Goal: Task Accomplishment & Management: Use online tool/utility

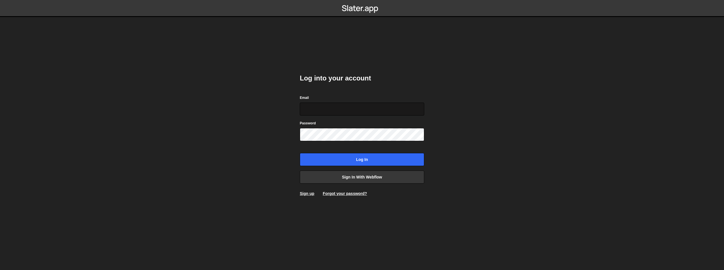
type input "[EMAIL_ADDRESS][DOMAIN_NAME]"
click at [333, 109] on input "team-creative@shijigroup.com" at bounding box center [362, 108] width 124 height 13
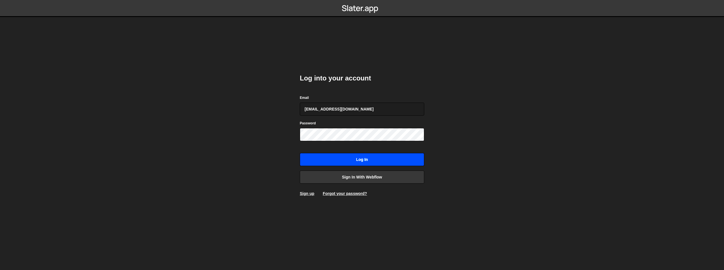
click at [332, 162] on input "Log in" at bounding box center [362, 159] width 124 height 13
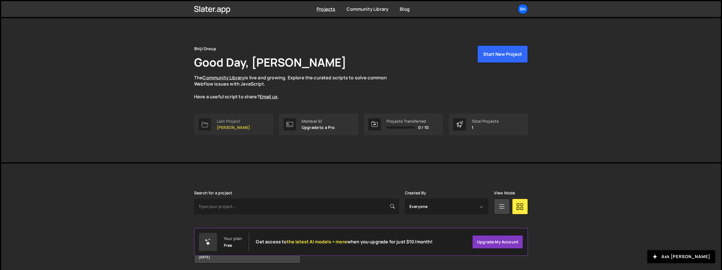
click at [229, 119] on div "Last Project" at bounding box center [233, 121] width 33 height 5
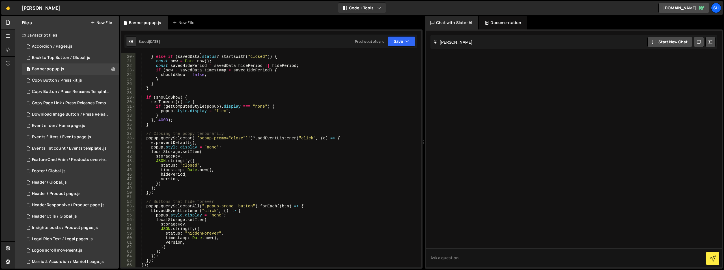
scroll to position [153, 0]
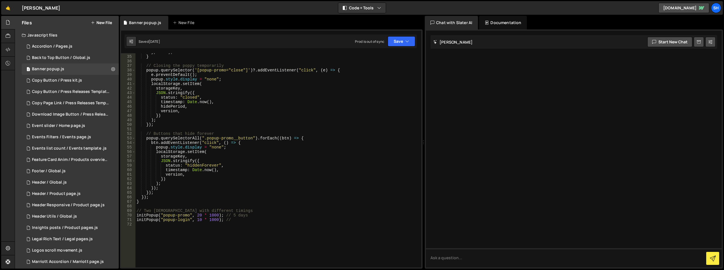
click at [162, 210] on div "} , 4000 ) ; } // Closing the poppy temporarily popup . querySelector ( '[popup…" at bounding box center [278, 161] width 284 height 223
click at [208, 194] on div "} , 4000 ) ; } // Closing the poppy temporarily popup . querySelector ( '[popup…" at bounding box center [278, 161] width 284 height 223
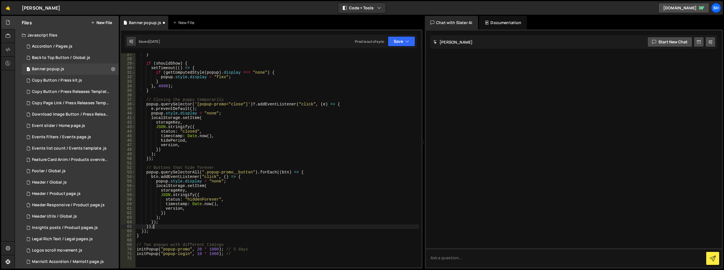
scroll to position [68, 0]
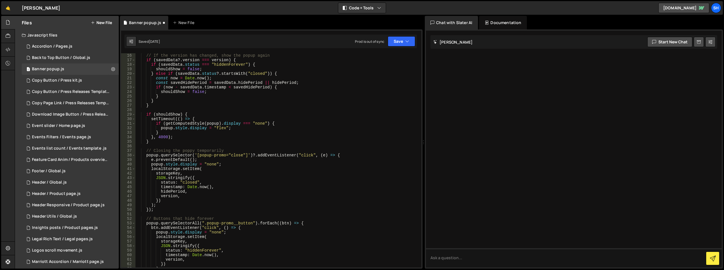
click at [233, 160] on div "// If the version has changed, show the popup again if ( savedData ?. version =…" at bounding box center [278, 164] width 284 height 223
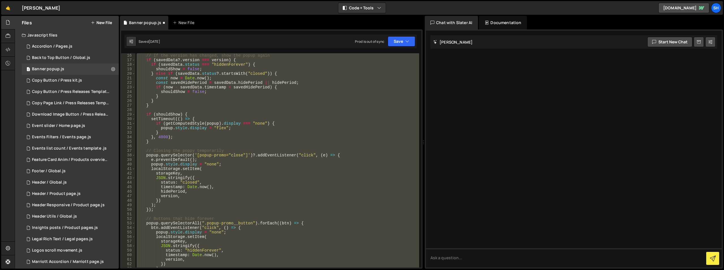
type textarea "initPopup("popup-login", 10 * 1000); //"
click at [249, 110] on div "// If the version has changed, show the popup again if ( savedData ?. version =…" at bounding box center [278, 160] width 284 height 214
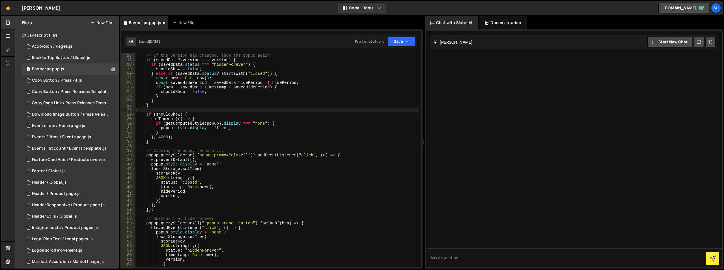
type textarea "initPopup("popup-login", 10 * 1000); //"
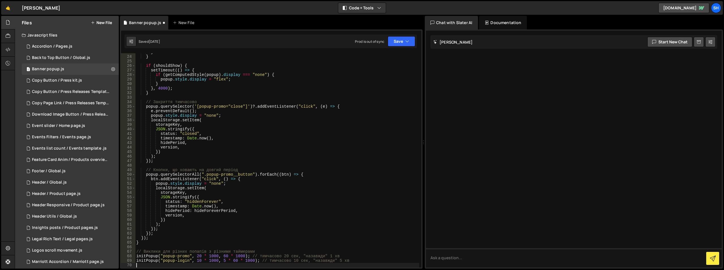
scroll to position [112, 0]
click at [412, 40] on button "Save" at bounding box center [401, 41] width 27 height 10
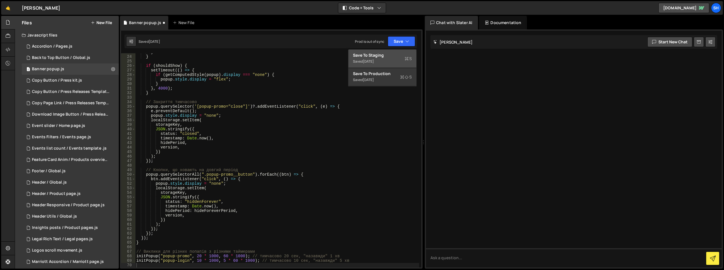
click at [370, 56] on div "Save to Staging S" at bounding box center [382, 55] width 59 height 6
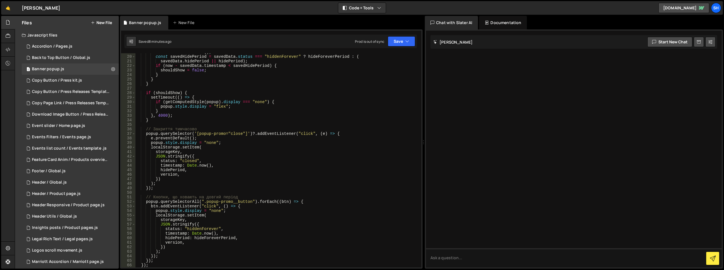
scroll to position [136, 0]
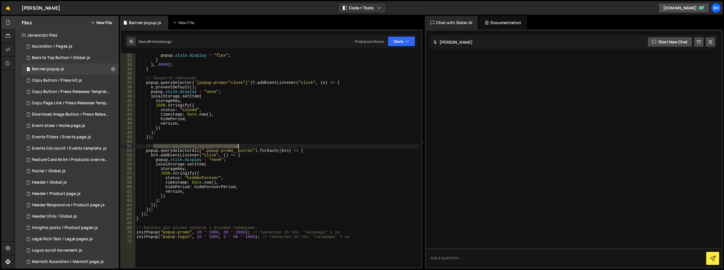
drag, startPoint x: 153, startPoint y: 146, endPoint x: 237, endPoint y: 145, distance: 83.7
click at [237, 145] on div "popup . style . display = "flex" ; } } , 4000 ) ; } // Закриття тимчасово popup…" at bounding box center [277, 164] width 284 height 223
click at [235, 148] on div "popup . style . display = "flex" ; } } , 4000 ) ; } // Закриття тимчасово popup…" at bounding box center [277, 164] width 284 height 223
drag, startPoint x: 238, startPoint y: 145, endPoint x: 154, endPoint y: 144, distance: 84.3
click at [154, 144] on div "popup . style . display = "flex" ; } } , 4000 ) ; } // Закриття тимчасово popup…" at bounding box center [277, 164] width 284 height 223
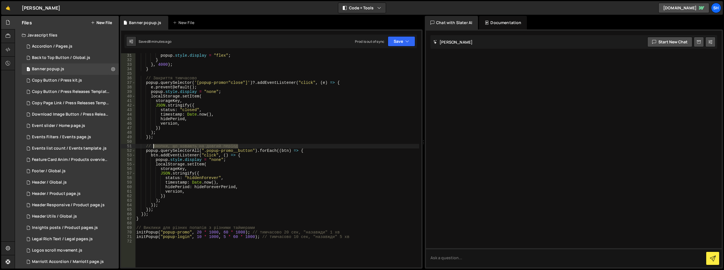
paste textarea "Buttons that hide for a long period of time"
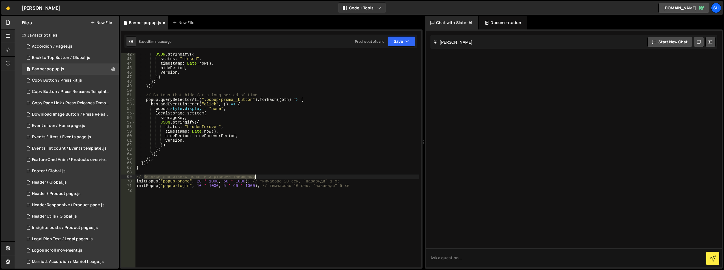
drag, startPoint x: 145, startPoint y: 176, endPoint x: 255, endPoint y: 176, distance: 110.6
click at [255, 176] on div "JSON . stringify ({ status : "closed" , timestamp : Date . now ( ) , hidePeriod…" at bounding box center [277, 163] width 284 height 223
click at [233, 176] on div "JSON . stringify ({ status : "closed" , timestamp : Date . now ( ) , hidePeriod…" at bounding box center [277, 160] width 284 height 214
drag, startPoint x: 256, startPoint y: 176, endPoint x: 144, endPoint y: 176, distance: 111.7
click at [144, 176] on div "JSON . stringify ({ status : "closed" , timestamp : Date . now ( ) , hidePeriod…" at bounding box center [277, 163] width 284 height 223
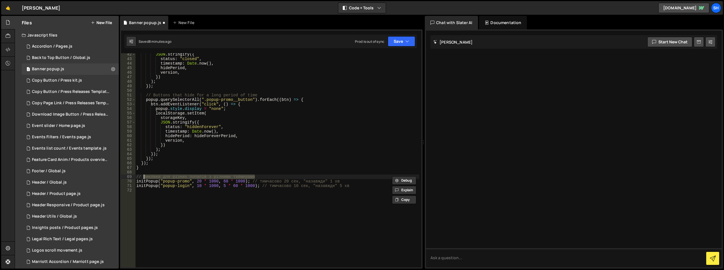
paste textarea "Calls for different pops with different timers"
drag, startPoint x: 260, startPoint y: 181, endPoint x: 347, endPoint y: 183, distance: 86.9
click at [347, 183] on div "JSON . stringify ({ status : "closed" , timestamp : Date . now ( ) , hidePeriod…" at bounding box center [277, 163] width 284 height 223
click at [292, 183] on div "JSON . stringify ({ status : "closed" , timestamp : Date . now ( ) , hidePeriod…" at bounding box center [277, 163] width 284 height 223
click at [286, 180] on div "JSON . stringify ({ status : "closed" , timestamp : Date . now ( ) , hidePeriod…" at bounding box center [277, 163] width 284 height 223
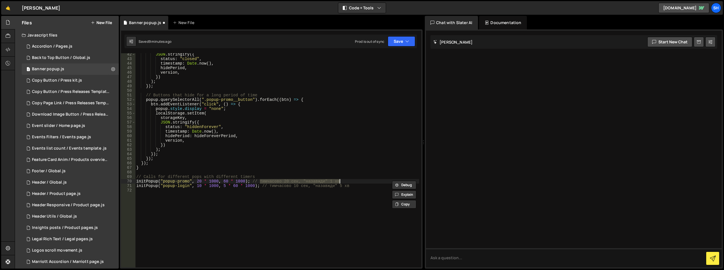
drag, startPoint x: 261, startPoint y: 180, endPoint x: 339, endPoint y: 180, distance: 78.9
click at [339, 180] on div "JSON . stringify ({ status : "closed" , timestamp : Date . now ( ) , hidePeriod…" at bounding box center [277, 163] width 284 height 223
click at [288, 184] on div "JSON . stringify ({ status : "closed" , timestamp : Date . now ( ) , hidePeriod…" at bounding box center [277, 163] width 284 height 223
drag, startPoint x: 285, startPoint y: 181, endPoint x: 299, endPoint y: 181, distance: 14.1
click at [299, 181] on div "JSON . stringify ({ status : "closed" , timestamp : Date . now ( ) , hidePeriod…" at bounding box center [277, 163] width 284 height 223
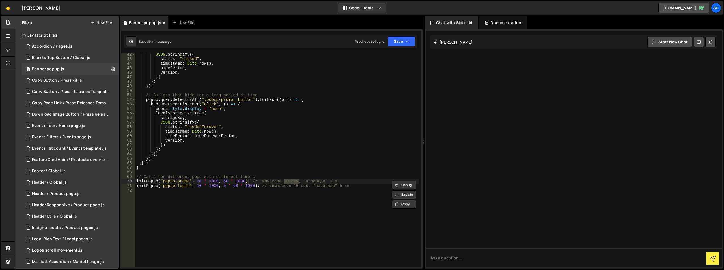
scroll to position [0, 10]
click at [261, 181] on div "JSON . stringify ({ status : "closed" , timestamp : Date . now ( ) , hidePeriod…" at bounding box center [277, 163] width 284 height 223
drag, startPoint x: 260, startPoint y: 180, endPoint x: 328, endPoint y: 182, distance: 67.9
click at [328, 182] on div "JSON . stringify ({ status : "closed" , timestamp : Date . now ( ) , hidePeriod…" at bounding box center [277, 163] width 284 height 223
type textarea "initPopup("popup-promo", 20 * 1000, 60 * 1000); // тимчасово в, "назавжди" 1 хв"
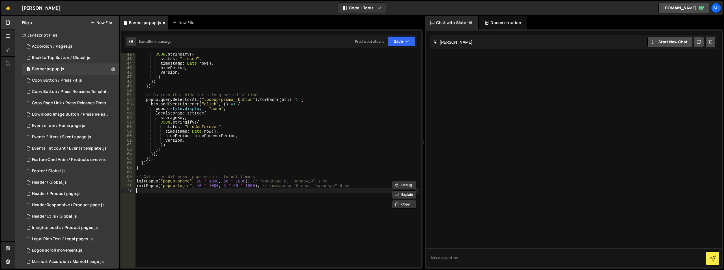
click at [283, 189] on div "JSON . stringify ({ status : "closed" , timestamp : Date . now ( ) , hidePeriod…" at bounding box center [277, 163] width 284 height 223
drag, startPoint x: 261, startPoint y: 181, endPoint x: 328, endPoint y: 181, distance: 67.9
click at [328, 181] on div "JSON . stringify ({ status : "closed" , timestamp : Date . now ( ) , hidePeriod…" at bounding box center [277, 163] width 284 height 223
paste textarea "temporarily in, "forever" 1 min"
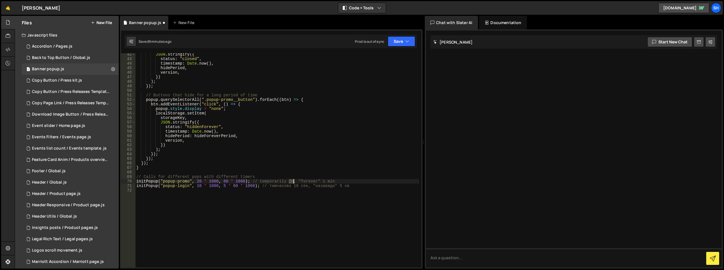
drag, startPoint x: 289, startPoint y: 180, endPoint x: 294, endPoint y: 181, distance: 4.7
click at [294, 181] on div "JSON . stringify ({ status : "closed" , timestamp : Date . now ( ) , hidePeriod…" at bounding box center [277, 163] width 284 height 223
drag, startPoint x: 293, startPoint y: 181, endPoint x: 295, endPoint y: 191, distance: 10.7
click at [293, 181] on div "JSON . stringify ({ status : "closed" , timestamp : Date . now ( ) , hidePeriod…" at bounding box center [277, 163] width 284 height 223
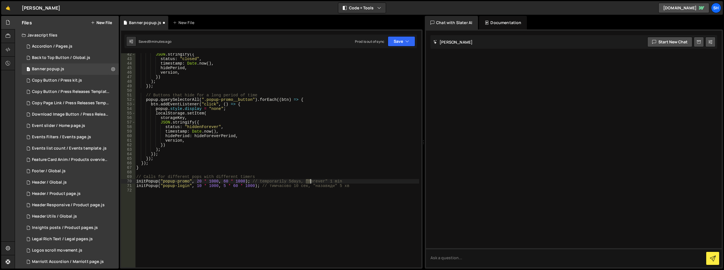
drag, startPoint x: 305, startPoint y: 180, endPoint x: 310, endPoint y: 180, distance: 5.1
click at [310, 180] on div "JSON . stringify ({ status : "closed" , timestamp : Date . now ( ) , hidePeriod…" at bounding box center [277, 163] width 284 height 223
click at [324, 180] on div "JSON . stringify ({ status : "closed" , timestamp : Date . now ( ) , hidePeriod…" at bounding box center [277, 163] width 284 height 223
drag, startPoint x: 330, startPoint y: 181, endPoint x: 337, endPoint y: 182, distance: 6.5
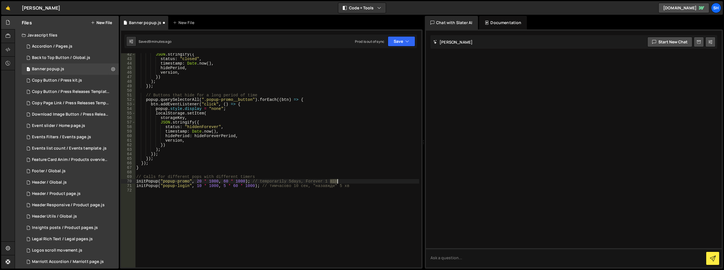
click at [337, 182] on div "JSON . stringify ({ status : "closed" , timestamp : Date . now ( ) , hidePeriod…" at bounding box center [277, 163] width 284 height 223
drag, startPoint x: 260, startPoint y: 180, endPoint x: 342, endPoint y: 182, distance: 82.3
click at [342, 182] on div "JSON . stringify ({ status : "closed" , timestamp : Date . now ( ) , hidePeriod…" at bounding box center [277, 163] width 284 height 223
drag, startPoint x: 270, startPoint y: 185, endPoint x: 349, endPoint y: 185, distance: 79.5
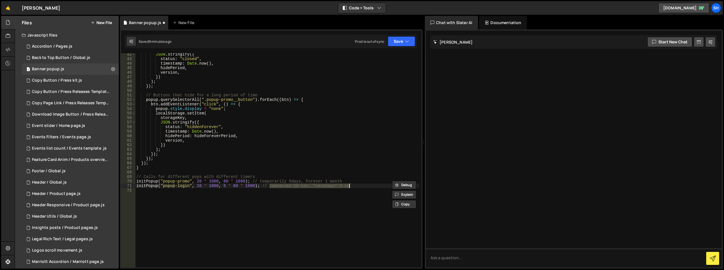
click at [349, 185] on div "JSON . stringify ({ status : "closed" , timestamp : Date . now ( ) , hidePeriod…" at bounding box center [277, 163] width 284 height 223
paste textarea "temporarily 5days, Forever 1 month"
click at [312, 182] on div "JSON . stringify ({ status : "closed" , timestamp : Date . now ( ) , hidePeriod…" at bounding box center [277, 163] width 284 height 223
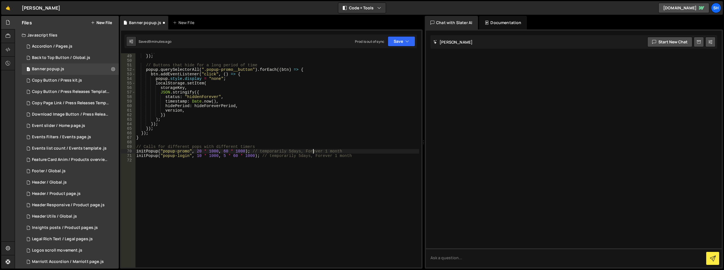
scroll to position [217, 0]
drag, startPoint x: 197, startPoint y: 151, endPoint x: 218, endPoint y: 151, distance: 21.2
click at [218, 151] on div ") ; }) ; // Buttons that hide for a long period of time popup . querySelectorAl…" at bounding box center [277, 160] width 284 height 223
paste textarea
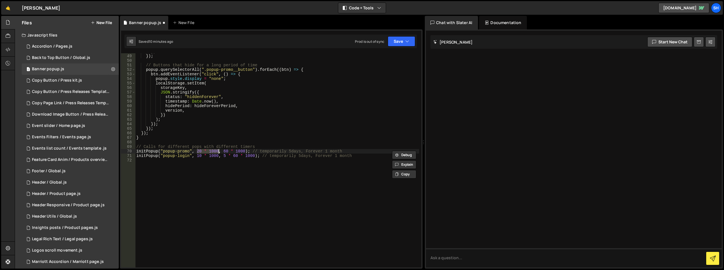
click at [217, 154] on div ") ; }) ; // Buttons that hide for a long period of time popup . querySelectorAl…" at bounding box center [277, 160] width 284 height 223
drag, startPoint x: 196, startPoint y: 151, endPoint x: 216, endPoint y: 151, distance: 19.5
click at [216, 151] on div ") ; }) ; // Buttons that hide for a long period of time popup . querySelectorAl…" at bounding box center [277, 160] width 284 height 223
paste textarea "5 * 24 * 60 * 60 * 1000"
drag, startPoint x: 258, startPoint y: 151, endPoint x: 278, endPoint y: 150, distance: 20.1
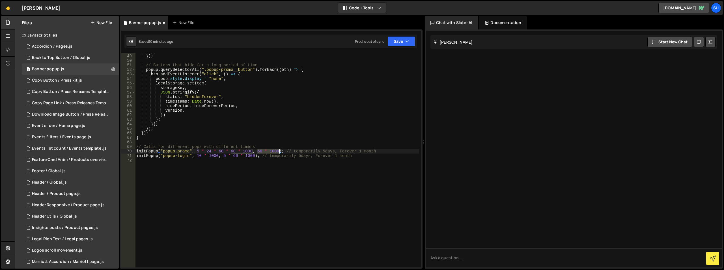
click at [278, 150] on div ") ; }) ; // Buttons that hide for a long period of time popup . querySelectorAl…" at bounding box center [277, 160] width 284 height 223
paste textarea
type textarea "initPopup("popup-promo", 5 * 24 * 60 * 60 * 1000, 30 * 24 * 60 * 60 * 1000); //…"
click at [247, 164] on div ") ; }) ; // Buttons that hide for a long period of time popup . querySelectorAl…" at bounding box center [277, 160] width 284 height 223
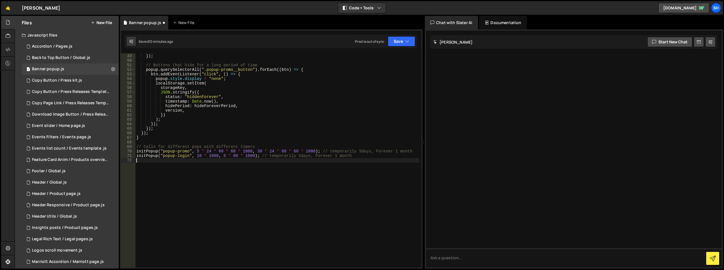
scroll to position [0, 0]
drag, startPoint x: 197, startPoint y: 150, endPoint x: 315, endPoint y: 150, distance: 117.4
click at [315, 150] on div ") ; }) ; // Buttons that hide for a long period of time popup . querySelectorAl…" at bounding box center [277, 160] width 284 height 223
drag, startPoint x: 198, startPoint y: 156, endPoint x: 254, endPoint y: 156, distance: 56.6
click at [254, 156] on div ") ; }) ; // Buttons that hide for a long period of time popup . querySelectorAl…" at bounding box center [277, 160] width 284 height 223
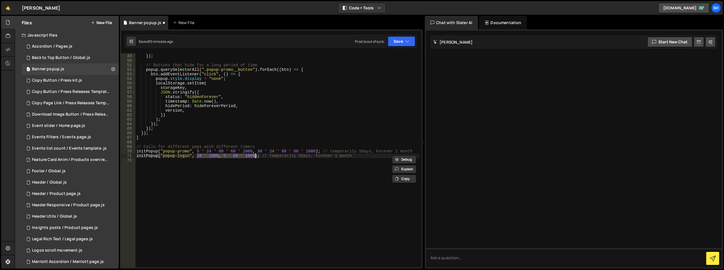
paste textarea "5 * 24 * 60 * 60 * 1000, 30 * 24 * 60"
type textarea "initPopup("popup-login", 5 * 24 * 60 * 60 * 1000, 30 * 24 * 60 * 60 * 1000); //…"
click at [239, 164] on div ") ; }) ; // Buttons that hide for a long period of time popup . querySelectorAl…" at bounding box center [277, 160] width 284 height 223
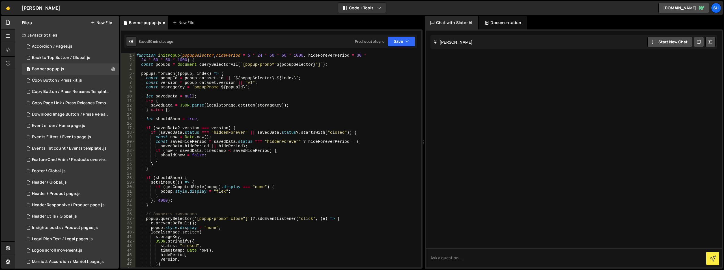
click at [254, 55] on div "function initPopup ( popupSelector , hidePeriod = 5 * 24 * 60 * 60 * 1000 , hid…" at bounding box center [277, 164] width 284 height 223
drag, startPoint x: 251, startPoint y: 55, endPoint x: 305, endPoint y: 55, distance: 54.6
click at [305, 55] on div "function initPopup ( popupSelector , hidePeriod = 5 * 24 * 60 * 60 * 1000 , hid…" at bounding box center [277, 164] width 284 height 223
drag, startPoint x: 360, startPoint y: 54, endPoint x: 186, endPoint y: 59, distance: 173.5
click at [186, 59] on div "function initPopup ( popupSelector , hidePeriod = 5 * 24 * 60 * 60 * 1000 , hid…" at bounding box center [277, 164] width 284 height 223
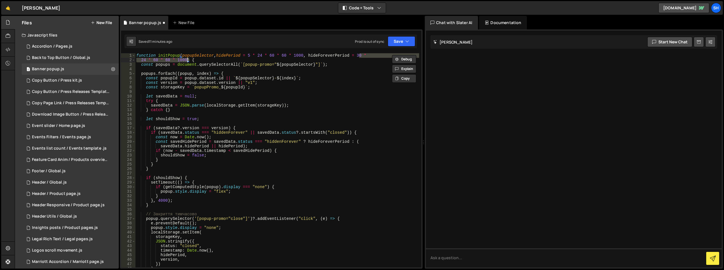
paste textarea
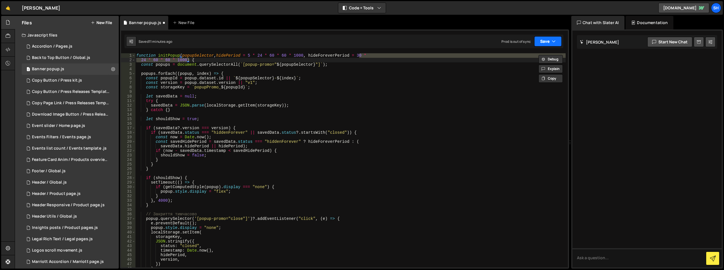
drag, startPoint x: 424, startPoint y: 36, endPoint x: 566, endPoint y: 37, distance: 142.6
click at [575, 33] on div "Files New File Javascript files 26 Accordion / Pages.js 0 1 Back to Top Button …" at bounding box center [370, 142] width 710 height 253
click at [172, 64] on div "function initPopup ( popupSelector , hidePeriod = 5 * 24 * 60 * 60 * 1000 , hid…" at bounding box center [355, 164] width 438 height 223
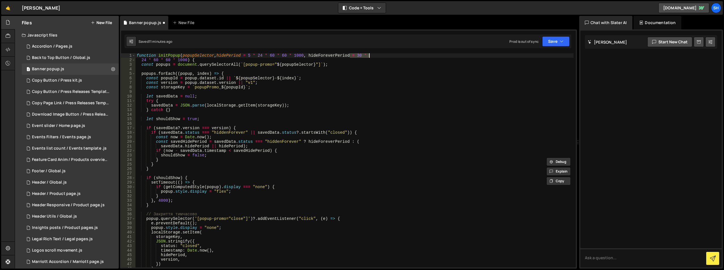
drag, startPoint x: 351, startPoint y: 55, endPoint x: 433, endPoint y: 55, distance: 82.0
click at [433, 55] on div "function initPopup ( popupSelector , hidePeriod = 5 * 24 * 60 * 60 * 1000 , hid…" at bounding box center [355, 164] width 438 height 223
click at [142, 59] on div "function initPopup ( popupSelector , hidePeriod = 5 * 24 * 60 * 60 * 1000 , hid…" at bounding box center [355, 164] width 438 height 223
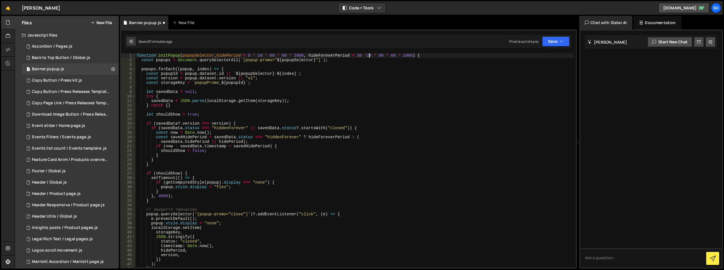
scroll to position [0, 16]
click at [182, 56] on div "function initPopup ( popupSelector , hidePeriod = 5 * 24 * 60 * 60 * 1000 , hid…" at bounding box center [355, 164] width 438 height 223
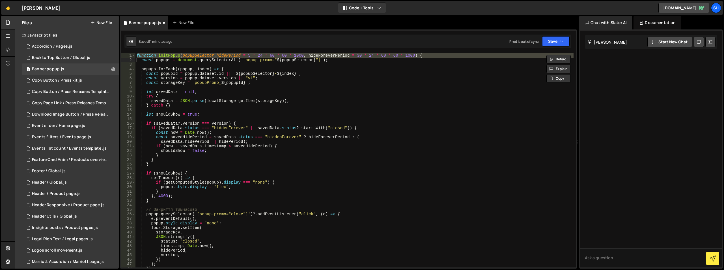
click at [182, 56] on div "function initPopup ( popupSelector , hidePeriod = 5 * 24 * 60 * 60 * 1000 , hid…" at bounding box center [355, 164] width 438 height 223
click at [181, 56] on div "function initPopup ( popupSelector , hidePeriod = 5 * 24 * 60 * 60 * 1000 , hid…" at bounding box center [355, 160] width 438 height 214
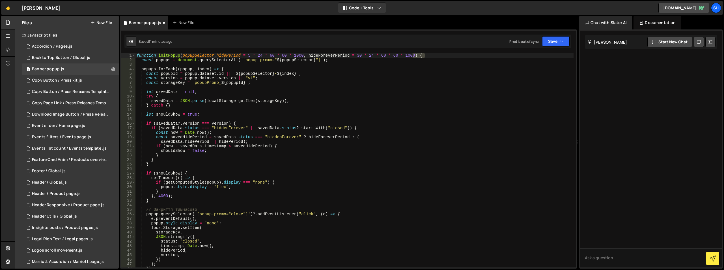
drag, startPoint x: 425, startPoint y: 55, endPoint x: 410, endPoint y: 56, distance: 15.0
click at [410, 56] on div "function initPopup ( popupSelector , hidePeriod = 5 * 24 * 60 * 60 * 1000 , hid…" at bounding box center [355, 164] width 438 height 223
click at [186, 56] on div "function initPopup ( popupSelector , hidePeriod = 5 * 24 * 60 * 60 * 1000 , hid…" at bounding box center [355, 164] width 438 height 223
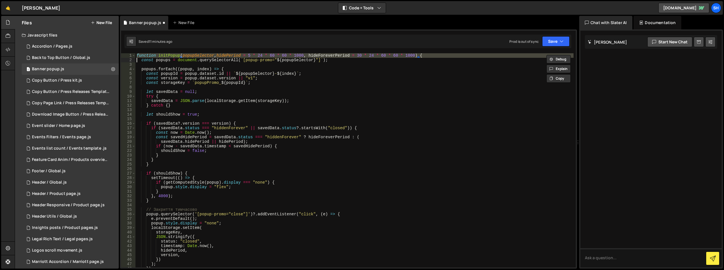
click at [186, 56] on div "function initPopup ( popupSelector , hidePeriod = 5 * 24 * 60 * 60 * 1000 , hid…" at bounding box center [355, 164] width 438 height 223
click at [186, 56] on div "function initPopup ( popupSelector , hidePeriod = 5 * 24 * 60 * 60 * 1000 , hid…" at bounding box center [355, 160] width 438 height 214
type textarea "function initPopup(popupSelector, hidePeriod = 5 * 24 * 60 * 60 * 1000, hideFor…"
drag, startPoint x: 138, startPoint y: 55, endPoint x: 424, endPoint y: 56, distance: 285.7
click at [424, 56] on div "function initPopup ( popupSelector , hidePeriod = 5 * 24 * 60 * 60 * 1000 , hid…" at bounding box center [355, 164] width 438 height 223
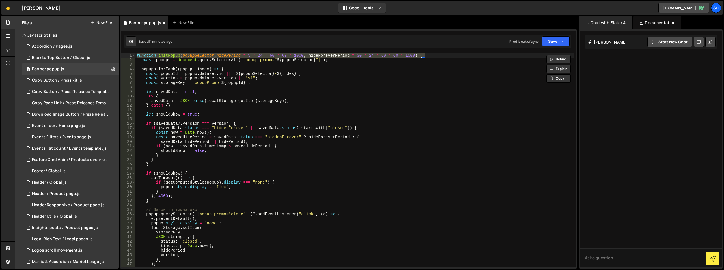
paste textarea
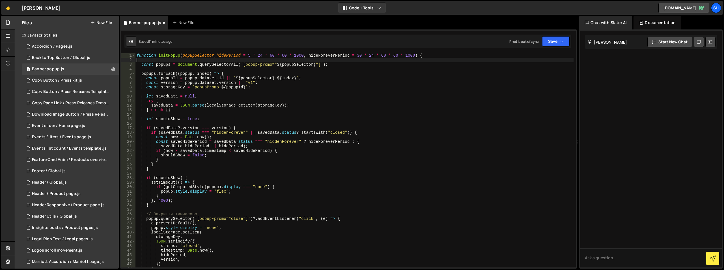
type textarea "function initPopup(popupSelector, hidePeriod = 5 * 24 * 60 * 60 * 1000, hideFor…"
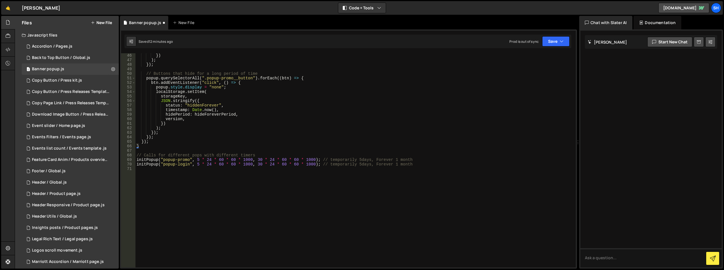
scroll to position [204, 0]
click at [560, 43] on icon "button" at bounding box center [562, 41] width 4 height 6
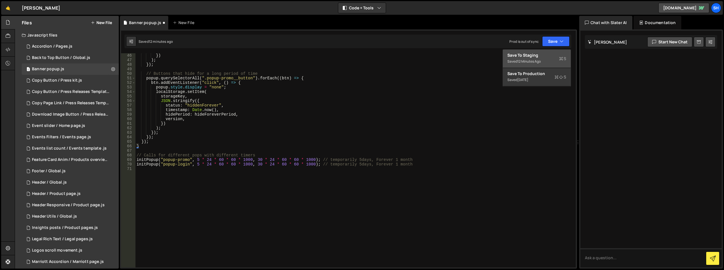
click at [525, 55] on div "Save to Staging S" at bounding box center [537, 55] width 59 height 6
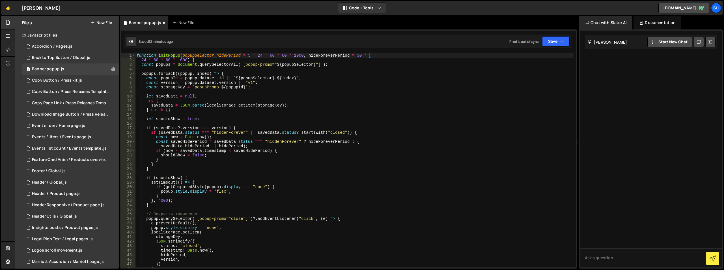
scroll to position [0, 0]
click at [558, 39] on button "Save" at bounding box center [555, 41] width 27 height 10
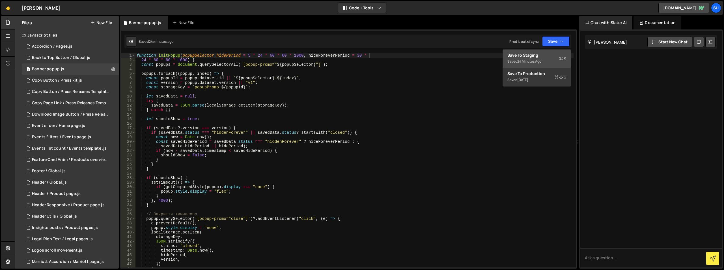
click at [540, 54] on div "Save to Staging S" at bounding box center [537, 55] width 59 height 6
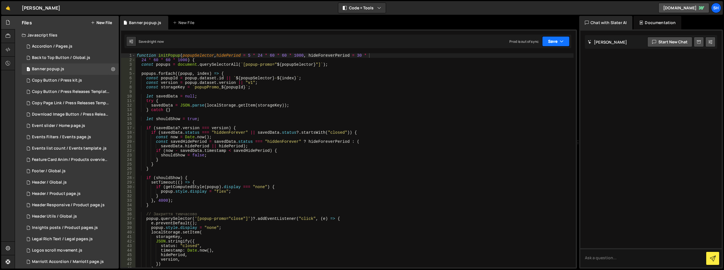
click at [556, 40] on button "Save" at bounding box center [555, 41] width 27 height 10
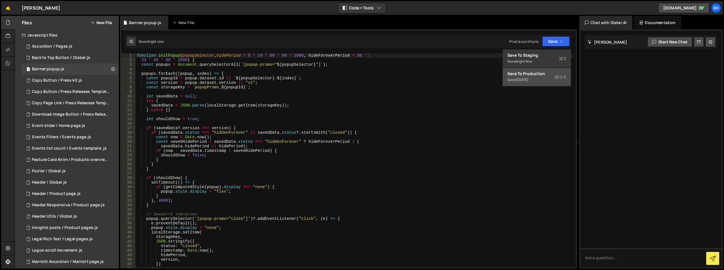
click at [532, 74] on div "Save to Production S" at bounding box center [537, 74] width 59 height 6
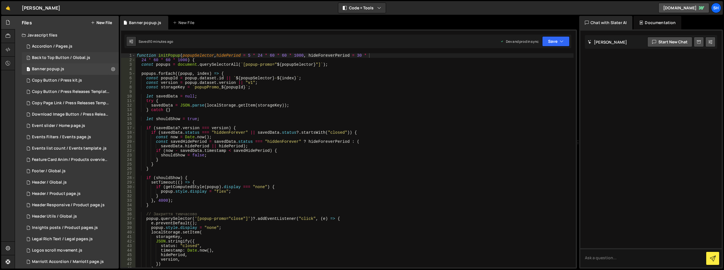
click at [62, 56] on div "Back to Top Button / Global.js" at bounding box center [61, 57] width 58 height 5
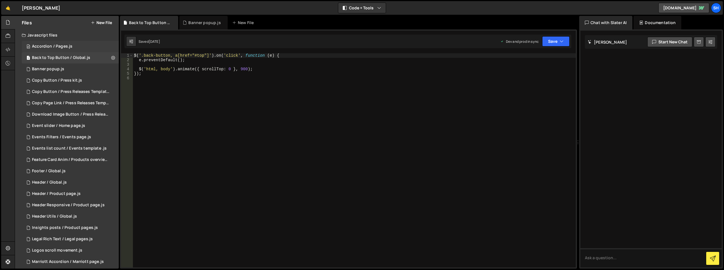
click at [56, 47] on div "Accordion / Pages.js" at bounding box center [52, 46] width 40 height 5
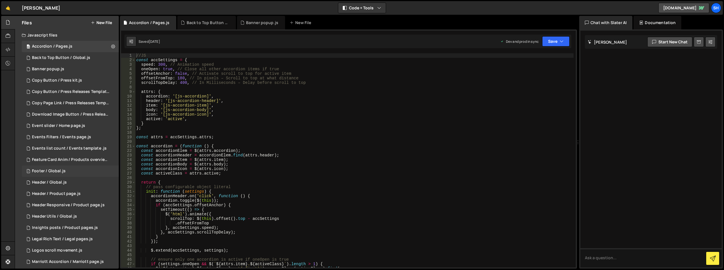
click at [49, 176] on div "1 Footer / Global.js 0" at bounding box center [70, 170] width 97 height 11
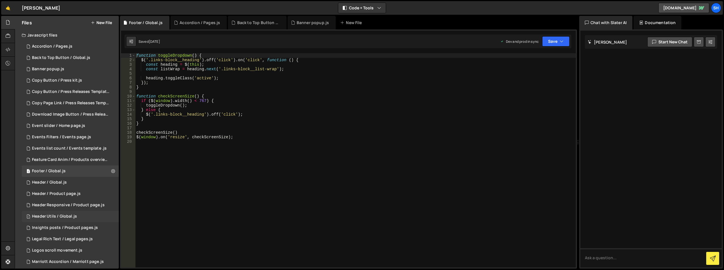
scroll to position [129, 0]
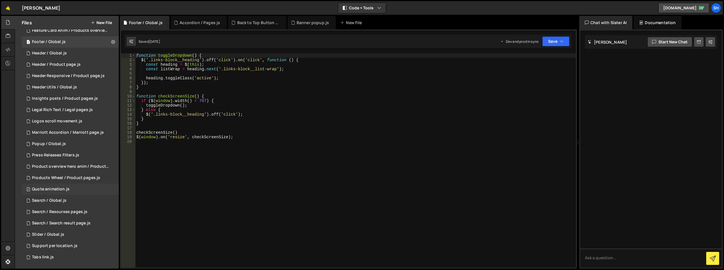
click at [50, 190] on div "Quote animation.js" at bounding box center [51, 188] width 38 height 5
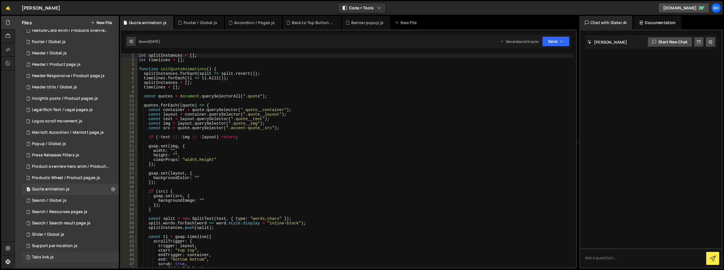
click at [42, 255] on div "Tabs link.js" at bounding box center [43, 256] width 22 height 5
